Goal: Task Accomplishment & Management: Manage account settings

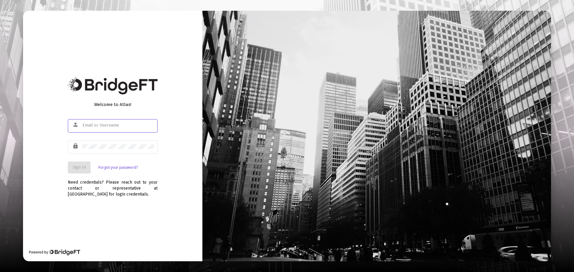
click at [90, 126] on input "text" at bounding box center [118, 125] width 72 height 5
type input "[EMAIL_ADDRESS][DOMAIN_NAME]"
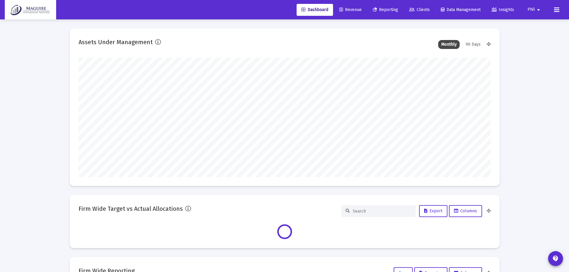
scroll to position [120, 412]
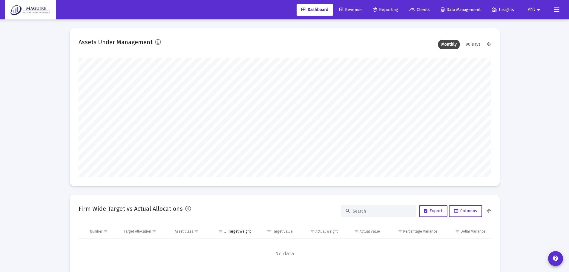
type input "[DATE]"
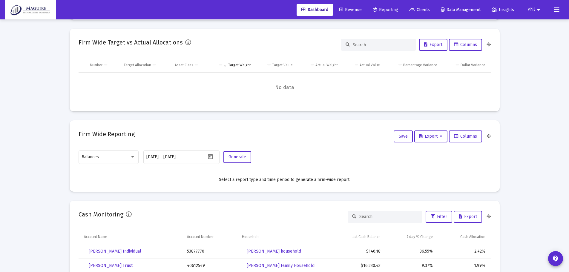
scroll to position [0, 0]
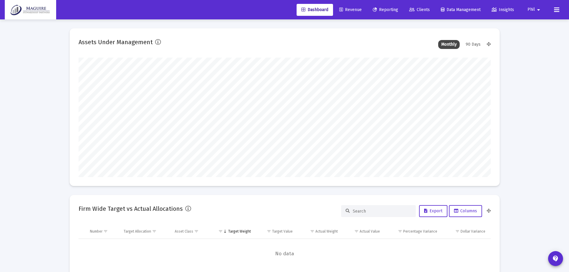
click at [354, 8] on span "Revenue" at bounding box center [350, 9] width 22 height 5
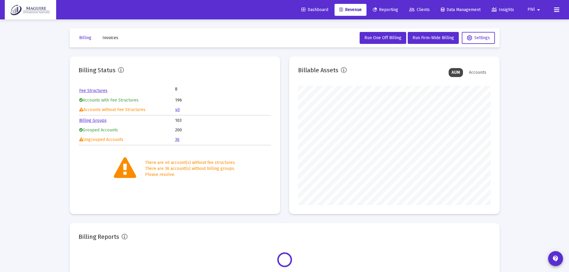
scroll to position [120, 193]
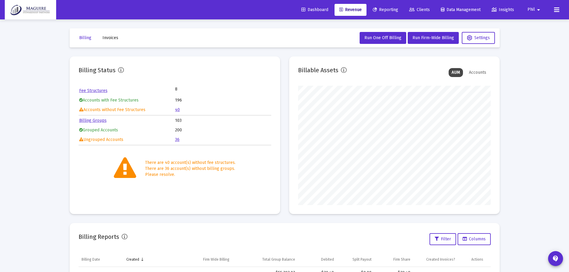
click at [178, 109] on link "40" at bounding box center [177, 109] width 5 height 5
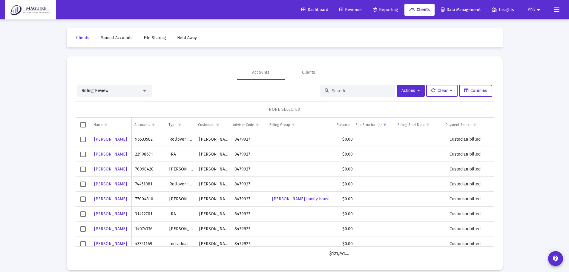
scroll to position [311, 0]
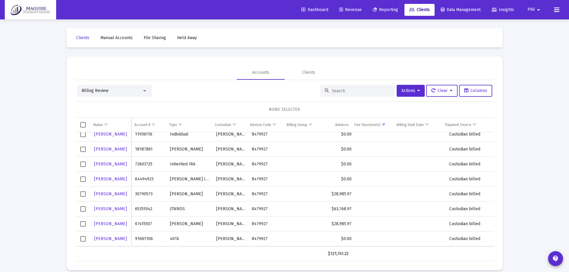
click at [83, 194] on span "Select row" at bounding box center [82, 194] width 5 height 5
click at [81, 209] on span "Select row" at bounding box center [82, 208] width 5 height 5
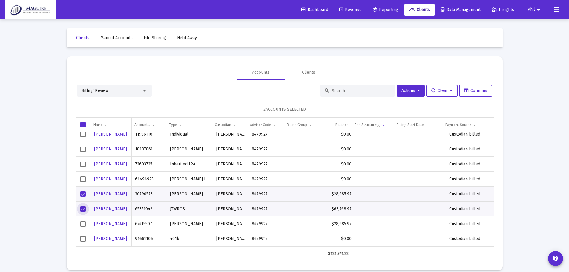
click at [84, 223] on span "Select row" at bounding box center [82, 223] width 5 height 5
click at [414, 91] on span "Actions" at bounding box center [411, 90] width 19 height 5
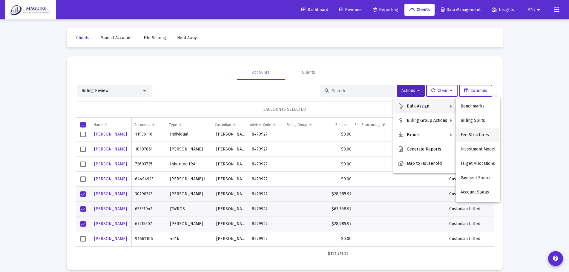
click at [482, 133] on button "Fee Structures" at bounding box center [478, 135] width 45 height 14
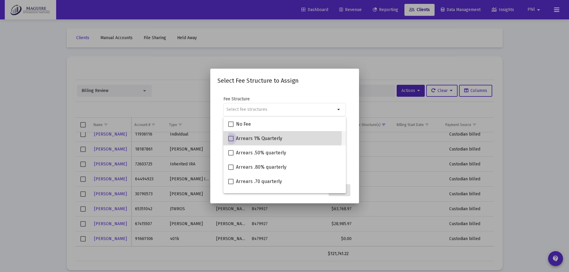
click at [229, 137] on span at bounding box center [230, 138] width 5 height 5
click at [231, 141] on input "Arrears 1% Quarterly" at bounding box center [231, 141] width 0 height 0
checkbox input "true"
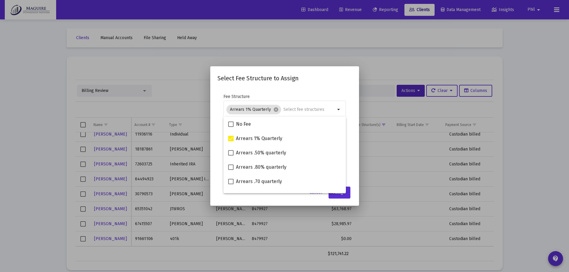
click at [307, 84] on div "Select Fee Structure to Assign Fee Structure Arrears 1% Quarterly cancel arrow_…" at bounding box center [285, 136] width 134 height 125
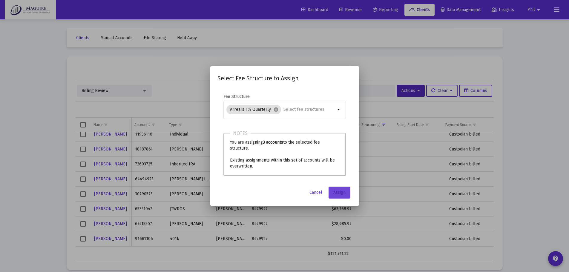
click at [337, 192] on span "Assign" at bounding box center [339, 192] width 12 height 5
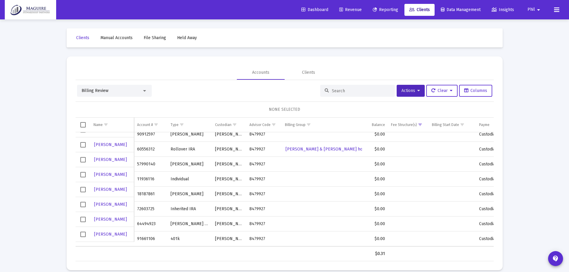
click at [346, 9] on span "Revenue" at bounding box center [350, 9] width 22 height 5
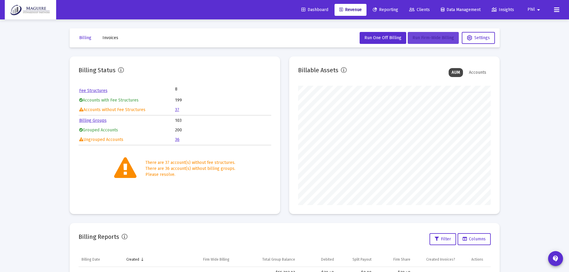
click at [422, 39] on span "Run Firm-Wide Billing" at bounding box center [434, 37] width 42 height 5
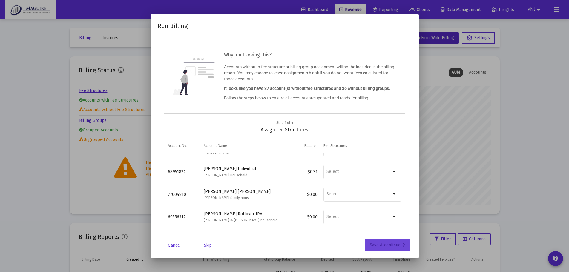
click at [381, 244] on div "Save & continue" at bounding box center [388, 245] width 36 height 12
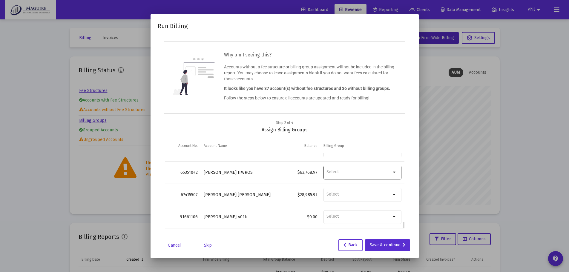
click at [386, 171] on input "Billing Group" at bounding box center [359, 171] width 65 height 5
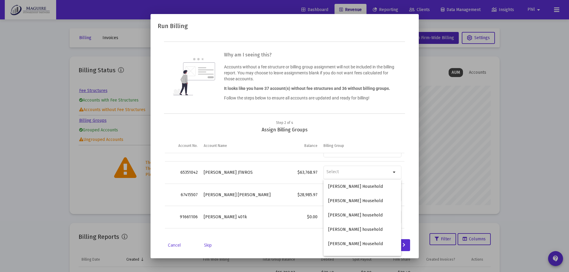
click at [177, 245] on link "Cancel" at bounding box center [175, 245] width 30 height 6
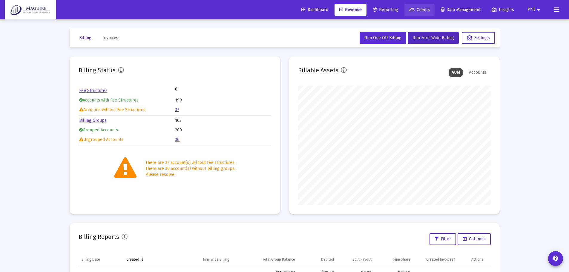
click at [421, 12] on span "Clients" at bounding box center [419, 9] width 21 height 5
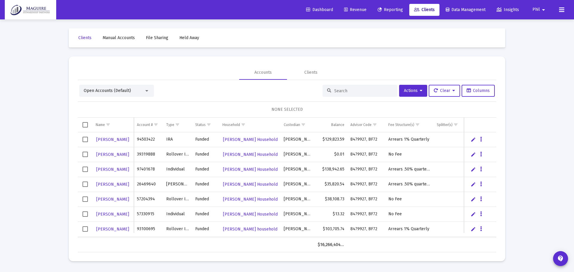
click at [142, 91] on div "Open Accounts (Default)" at bounding box center [114, 91] width 60 height 6
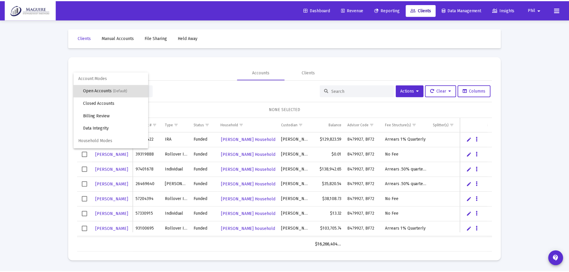
scroll to position [11, 0]
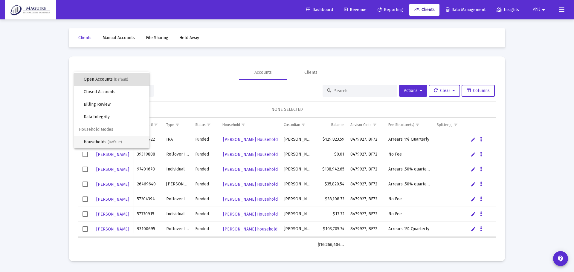
click at [119, 140] on span "Households (Default)" at bounding box center [114, 142] width 61 height 13
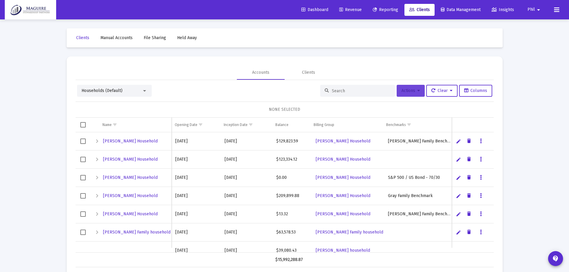
click at [417, 92] on icon at bounding box center [418, 91] width 3 height 4
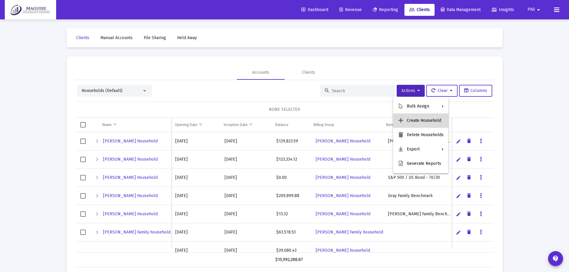
click at [425, 124] on button "Create Household" at bounding box center [420, 121] width 55 height 14
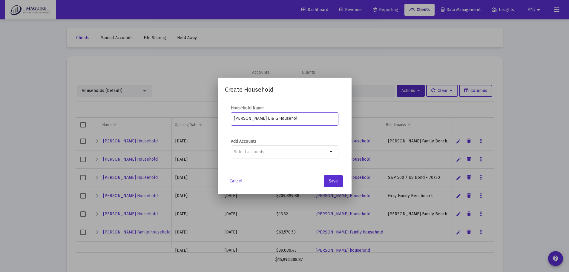
click at [309, 118] on input "[PERSON_NAME] L & G Househol" at bounding box center [284, 118] width 101 height 5
type input "[PERSON_NAME] L & G Household"
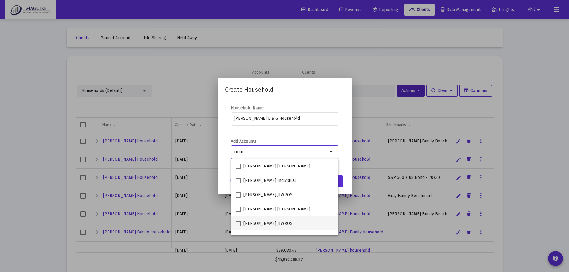
type input "conn"
click at [241, 223] on span at bounding box center [238, 223] width 5 height 5
click at [238, 227] on input "[PERSON_NAME] JTWROS" at bounding box center [238, 227] width 0 height 0
checkbox input "true"
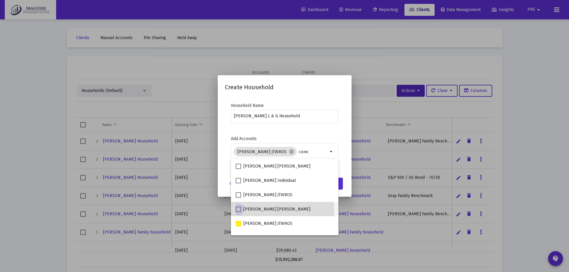
click at [238, 211] on span at bounding box center [238, 209] width 5 height 5
click at [238, 212] on input "[PERSON_NAME] [PERSON_NAME]" at bounding box center [238, 212] width 0 height 0
checkbox input "true"
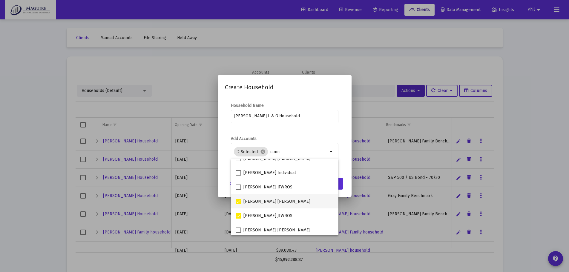
scroll to position [10, 0]
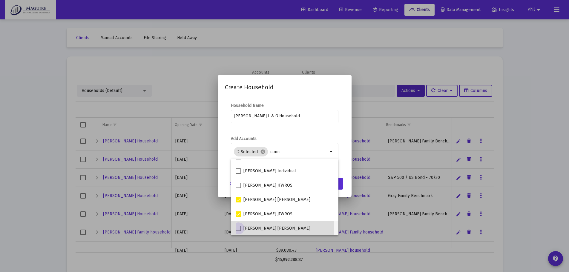
click at [239, 227] on span at bounding box center [238, 228] width 5 height 5
click at [238, 231] on input "[PERSON_NAME] [PERSON_NAME]" at bounding box center [238, 231] width 0 height 0
checkbox input "true"
click at [333, 89] on h2 "Create Household" at bounding box center [285, 87] width 120 height 10
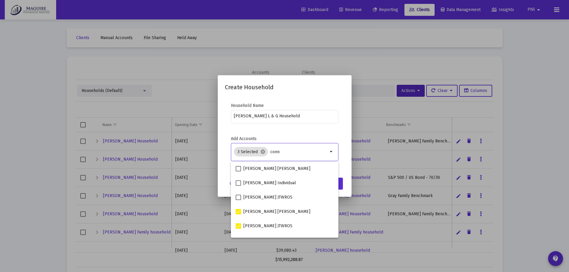
click at [290, 151] on input "conn" at bounding box center [299, 152] width 58 height 5
type input "c"
click at [330, 102] on mat-dialog-content "Household Name [PERSON_NAME] L & G Household Add Accounts 3 Selected cancel arr…" at bounding box center [285, 135] width 134 height 77
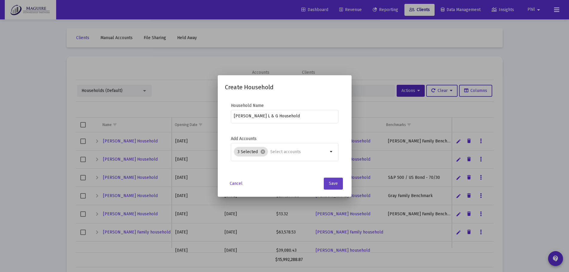
click at [336, 187] on button "Save" at bounding box center [333, 184] width 19 height 12
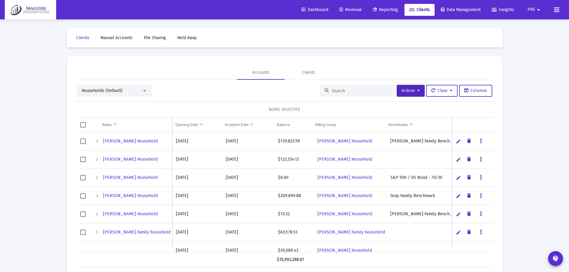
click at [344, 9] on span "Revenue" at bounding box center [350, 9] width 22 height 5
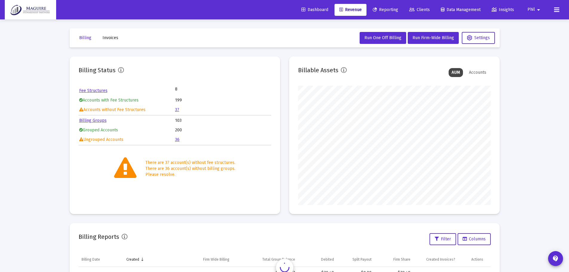
scroll to position [120, 193]
click at [98, 120] on link "Billing Groups" at bounding box center [92, 120] width 27 height 5
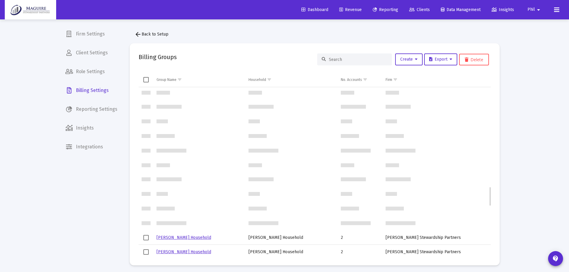
scroll to position [867, 0]
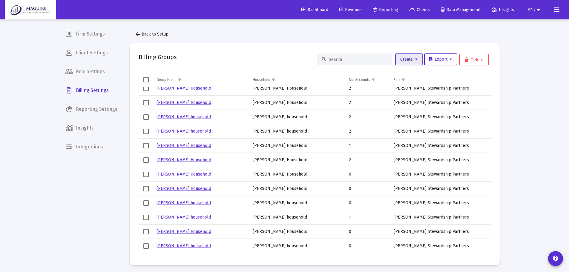
click at [415, 60] on icon at bounding box center [416, 59] width 3 height 4
click at [417, 87] on button "Create Groups from Households" at bounding box center [429, 89] width 72 height 14
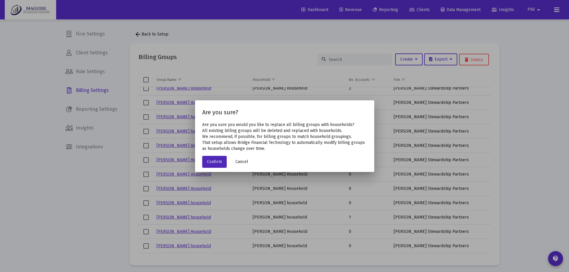
click at [237, 163] on span "Cancel" at bounding box center [241, 161] width 13 height 5
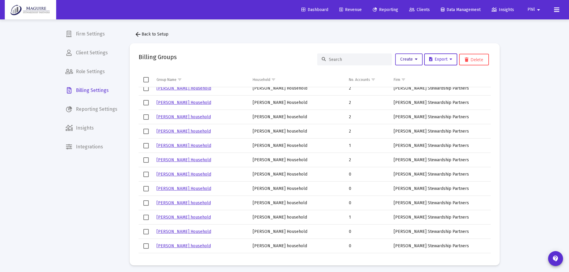
click at [415, 59] on icon at bounding box center [416, 59] width 3 height 4
click at [413, 76] on button "New Group" at bounding box center [429, 75] width 72 height 14
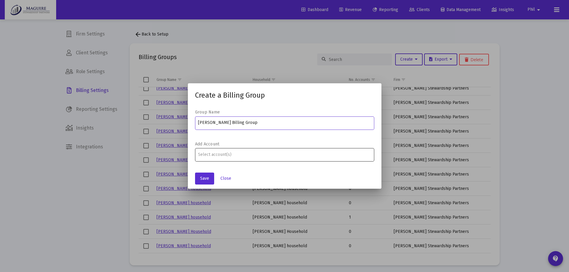
type input "[PERSON_NAME] Billing Group"
click at [260, 152] on div "Assignment Selection" at bounding box center [284, 154] width 175 height 7
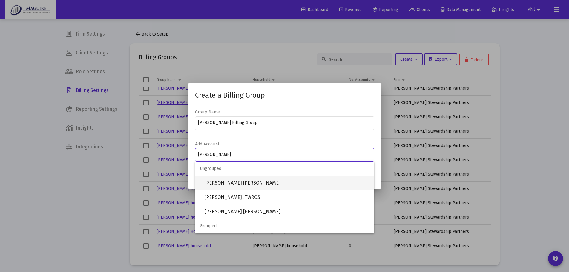
type input "[PERSON_NAME]"
click at [237, 181] on span "[PERSON_NAME] [PERSON_NAME]" at bounding box center [287, 183] width 165 height 14
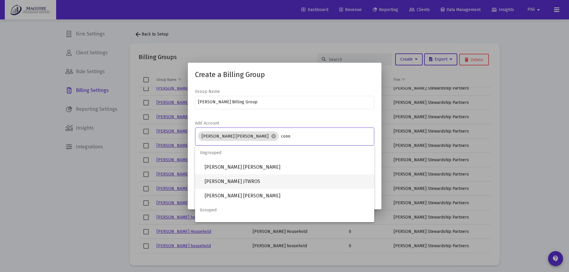
type input "conn"
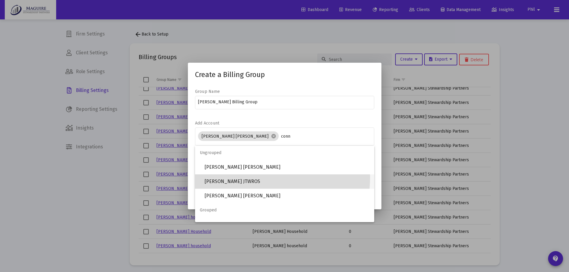
click at [257, 177] on span "[PERSON_NAME] JTWROS" at bounding box center [287, 182] width 165 height 14
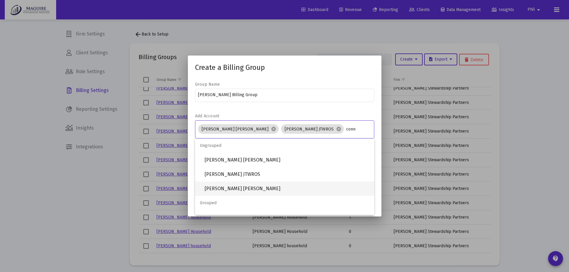
type input "conn"
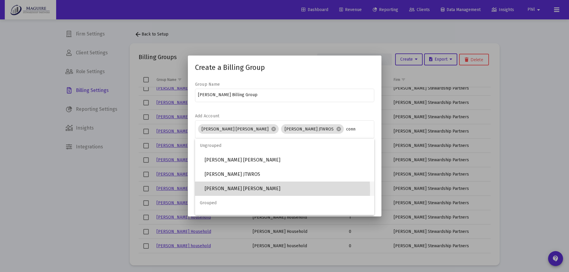
click at [236, 191] on span "[PERSON_NAME] [PERSON_NAME]" at bounding box center [287, 189] width 165 height 14
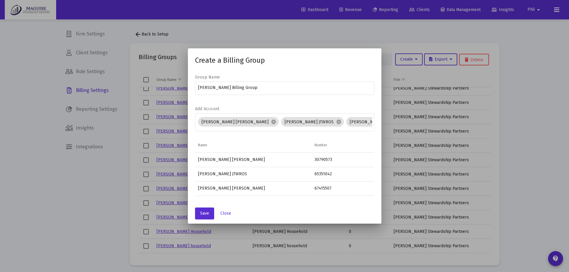
click at [322, 104] on form "Group Name [PERSON_NAME] Billing Group Add Account [PERSON_NAME] [PERSON_NAME] …" at bounding box center [284, 106] width 179 height 64
click at [206, 213] on span "Save" at bounding box center [204, 213] width 9 height 5
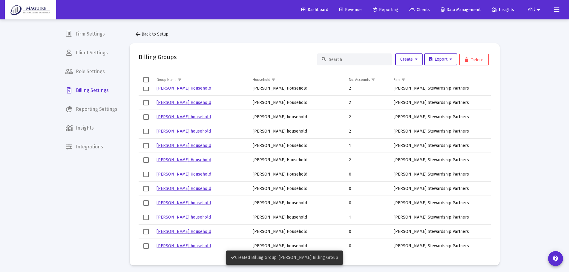
click at [351, 10] on span "Revenue" at bounding box center [350, 9] width 22 height 5
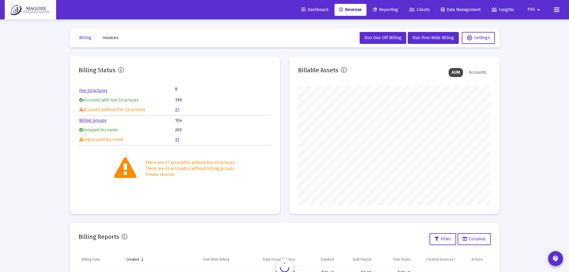
scroll to position [120, 193]
click at [441, 36] on span "Run Firm-Wide Billing" at bounding box center [434, 37] width 42 height 5
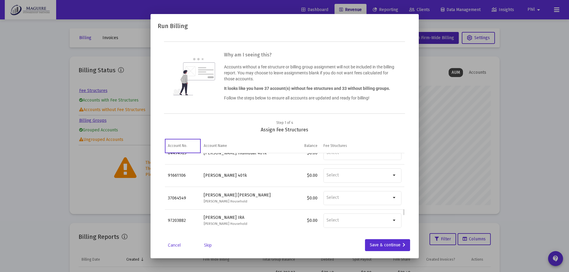
scroll to position [759, 0]
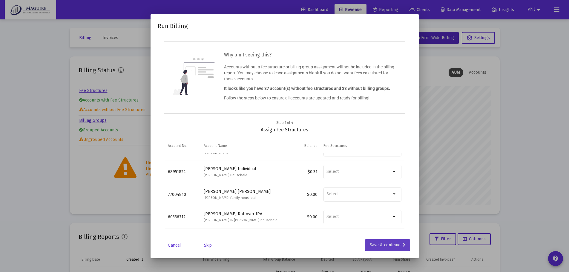
click at [390, 245] on div "Save & continue" at bounding box center [388, 245] width 36 height 12
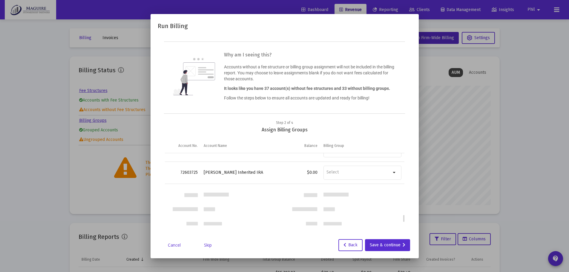
scroll to position [571, 0]
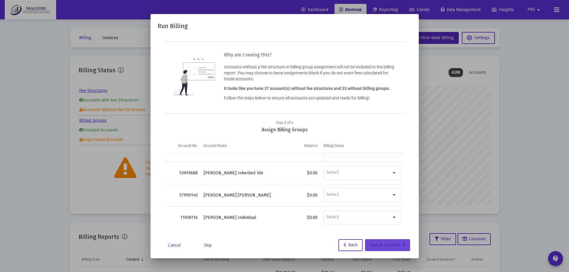
click at [391, 242] on div "Save & continue" at bounding box center [388, 245] width 36 height 12
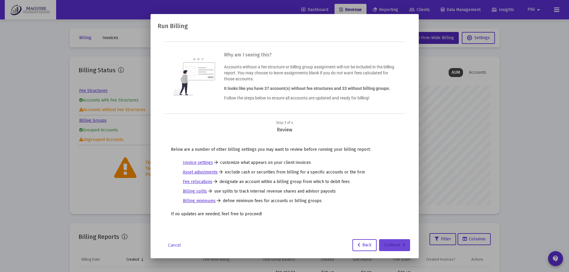
click at [392, 246] on div "Continue" at bounding box center [395, 245] width 22 height 12
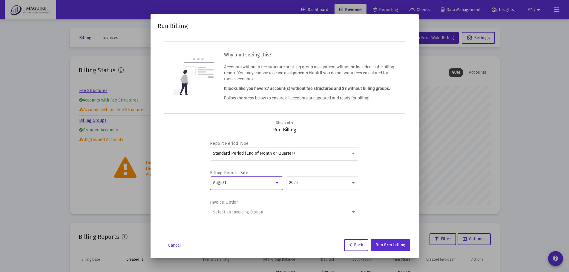
click at [277, 182] on div at bounding box center [277, 182] width 3 height 1
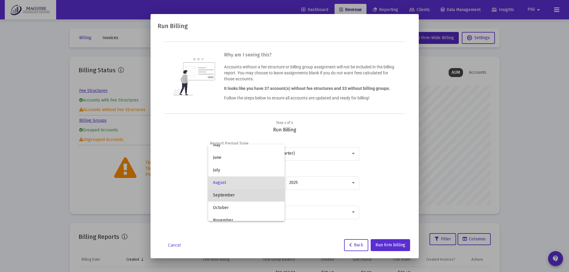
click at [255, 194] on span "September" at bounding box center [246, 195] width 67 height 13
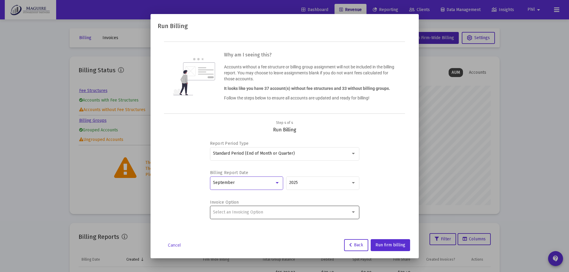
click at [322, 210] on div "Select an Invoicing Option" at bounding box center [282, 212] width 138 height 5
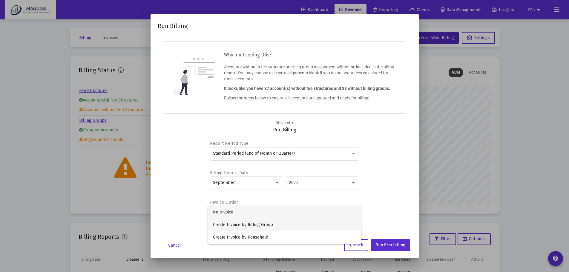
click at [286, 222] on span "Create Invoice by Billing Group" at bounding box center [284, 225] width 143 height 13
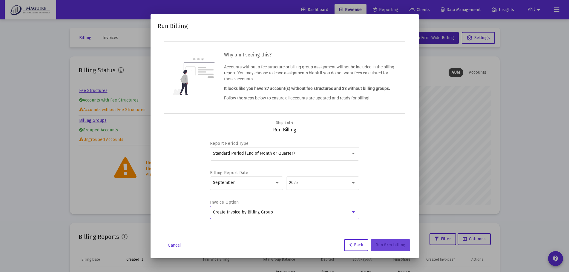
click at [397, 243] on span "Run firm billing" at bounding box center [391, 245] width 30 height 5
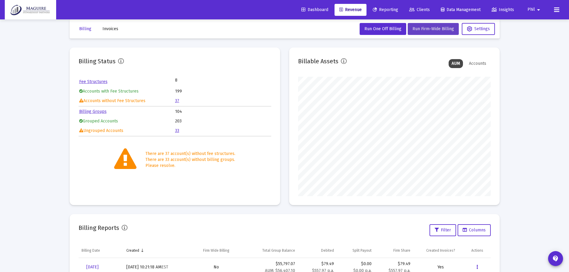
scroll to position [0, 0]
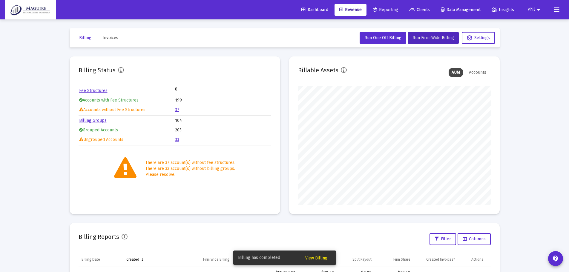
click at [323, 259] on span "View Billing" at bounding box center [316, 258] width 22 height 5
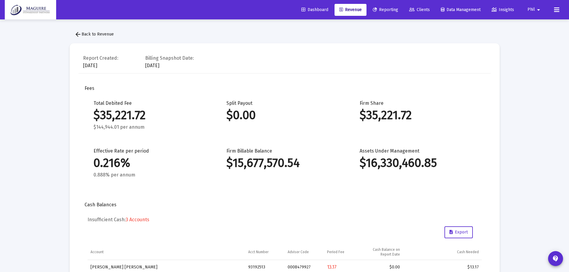
click at [104, 34] on span "arrow_back Back to Revenue" at bounding box center [93, 34] width 39 height 5
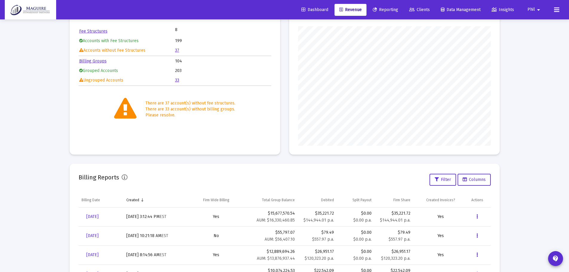
scroll to position [60, 0]
click at [478, 215] on icon "Data grid" at bounding box center [477, 216] width 1 height 7
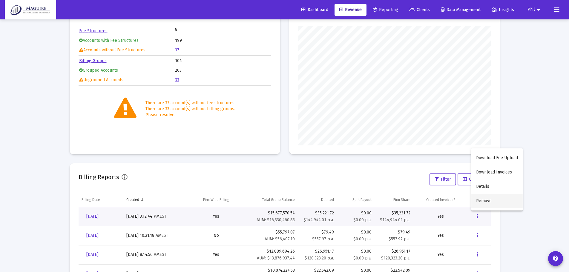
click at [483, 201] on button "Remove" at bounding box center [497, 201] width 51 height 14
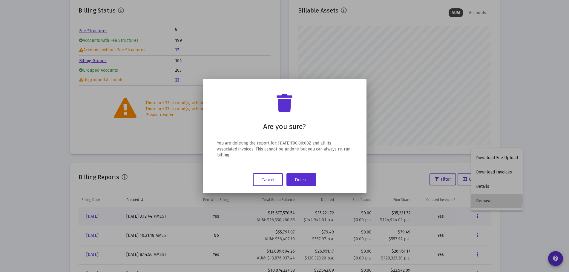
scroll to position [0, 0]
click at [303, 181] on button "Delete" at bounding box center [302, 179] width 30 height 13
